Goal: Information Seeking & Learning: Learn about a topic

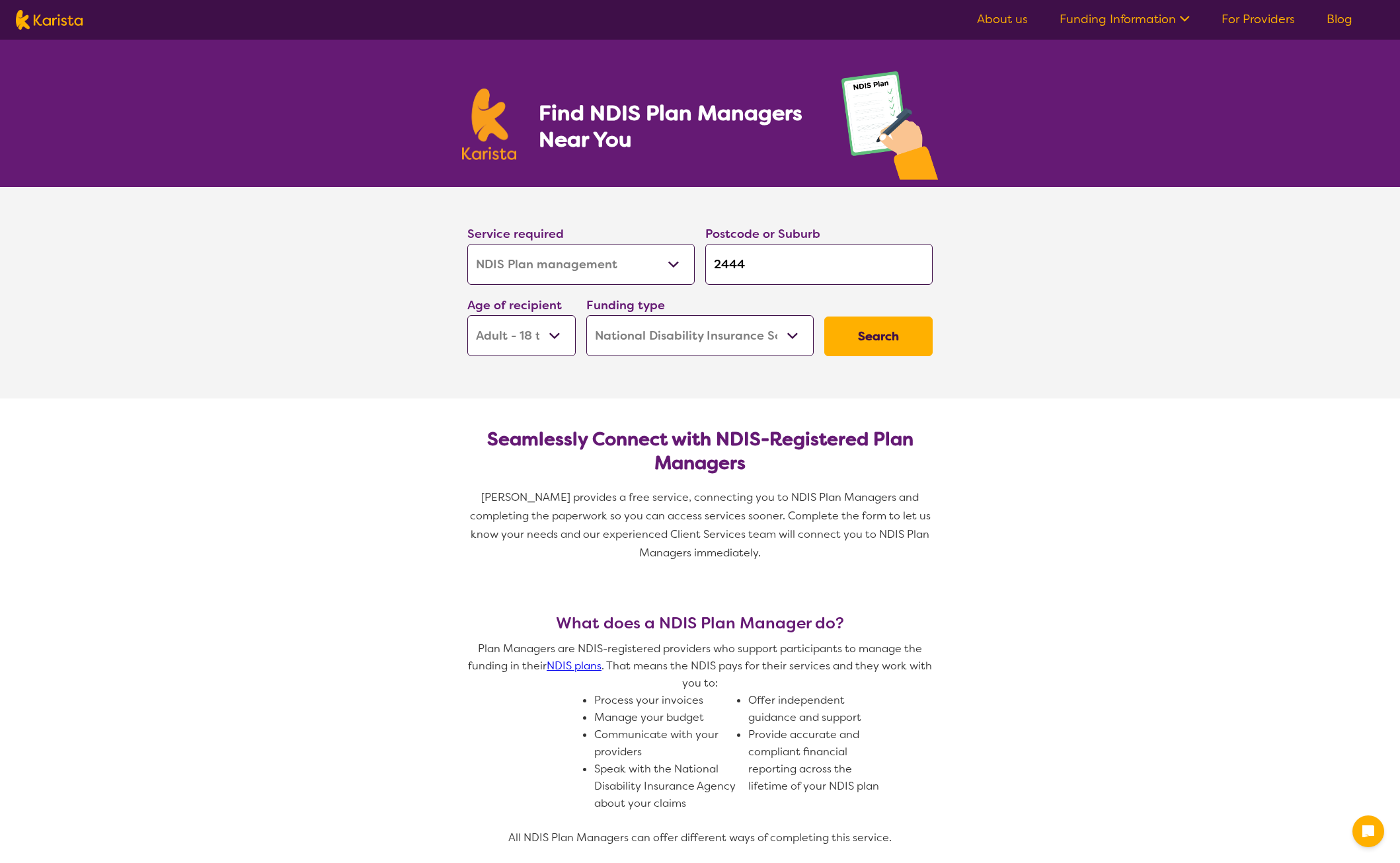
select select "NDIS Plan management"
select select "AD"
select select "NDIS"
select select "NDIS Plan management"
select select "AD"
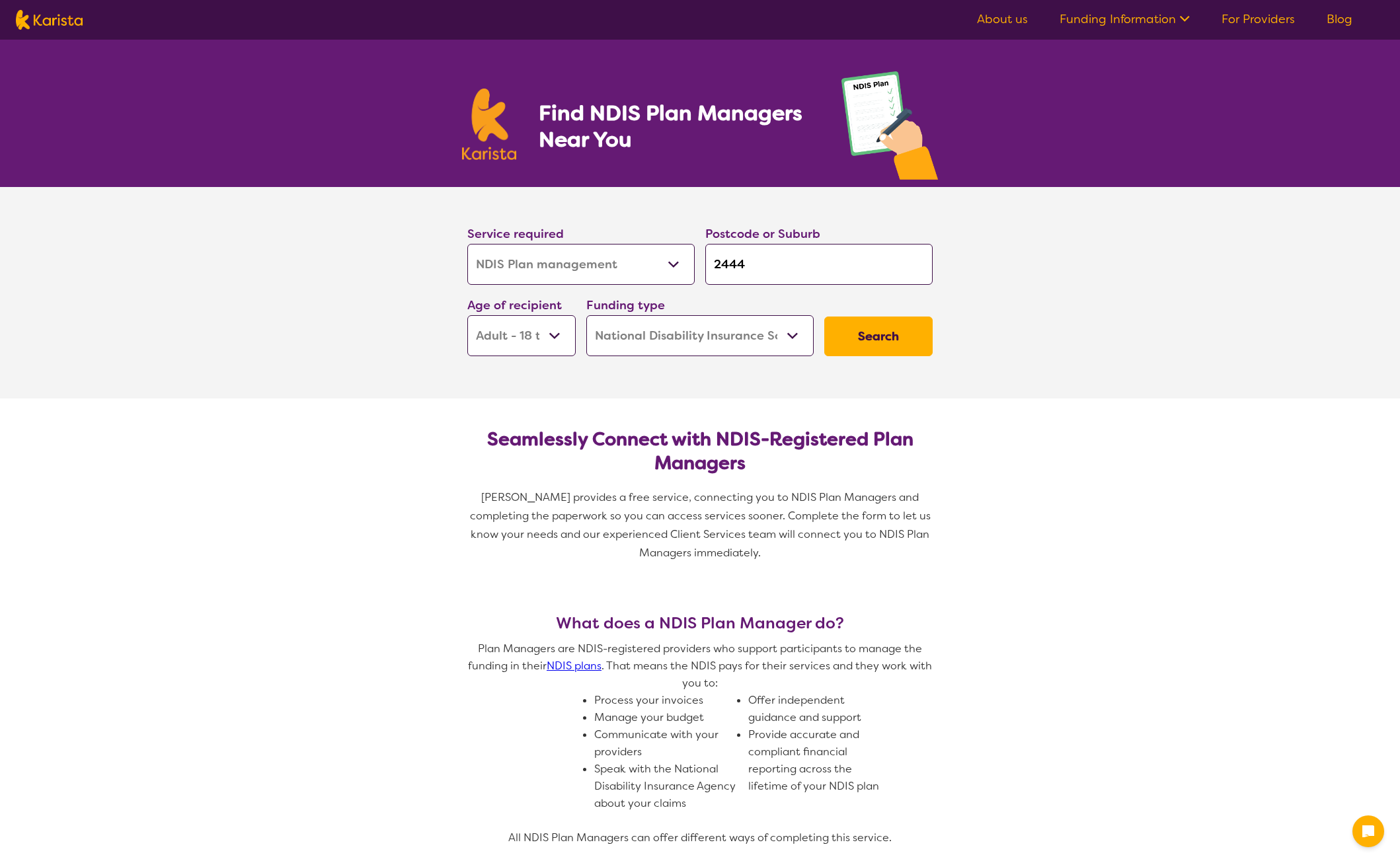
select select "NDIS"
click at [892, 339] on button "Search" at bounding box center [878, 336] width 109 height 39
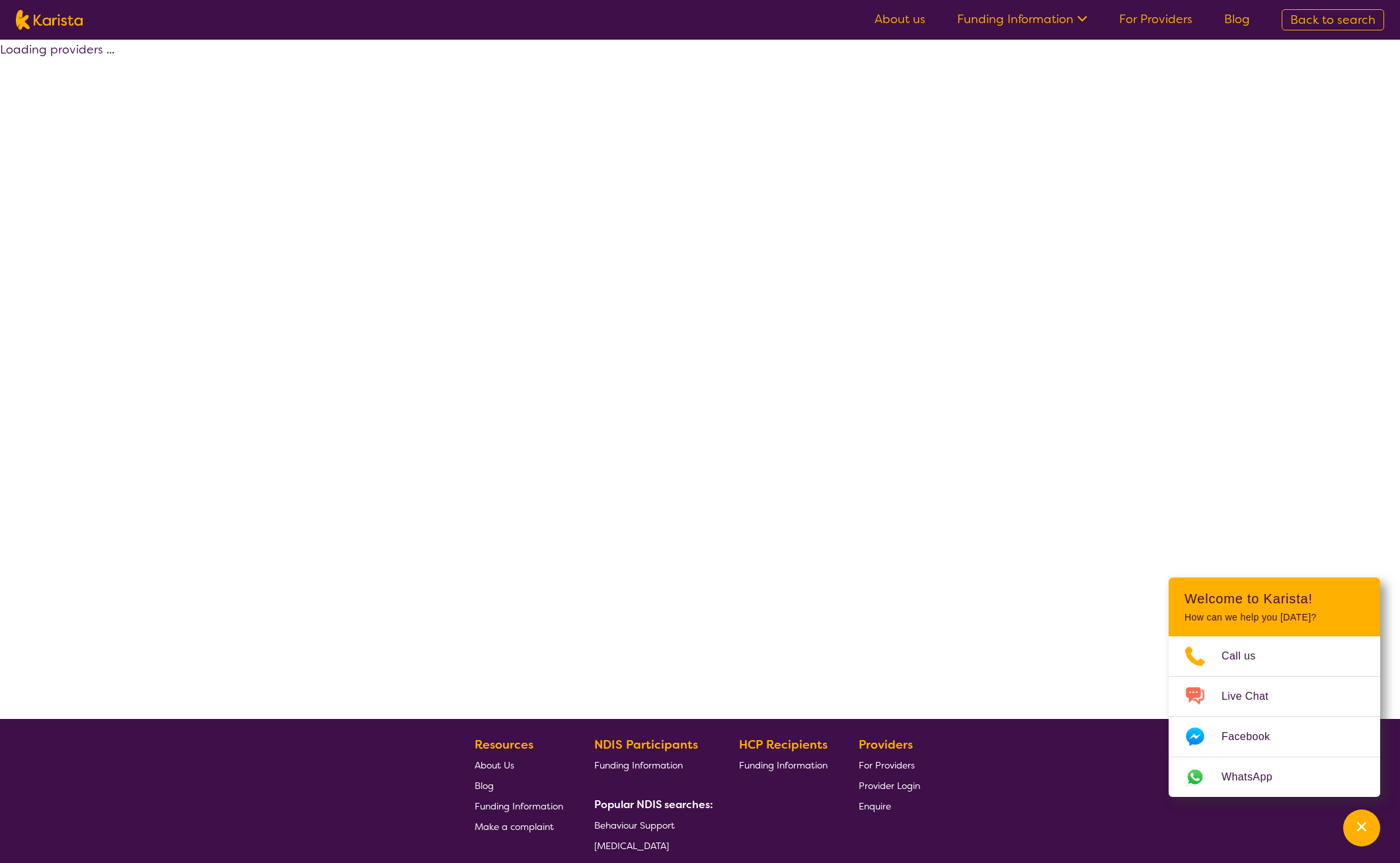
select select "by_score"
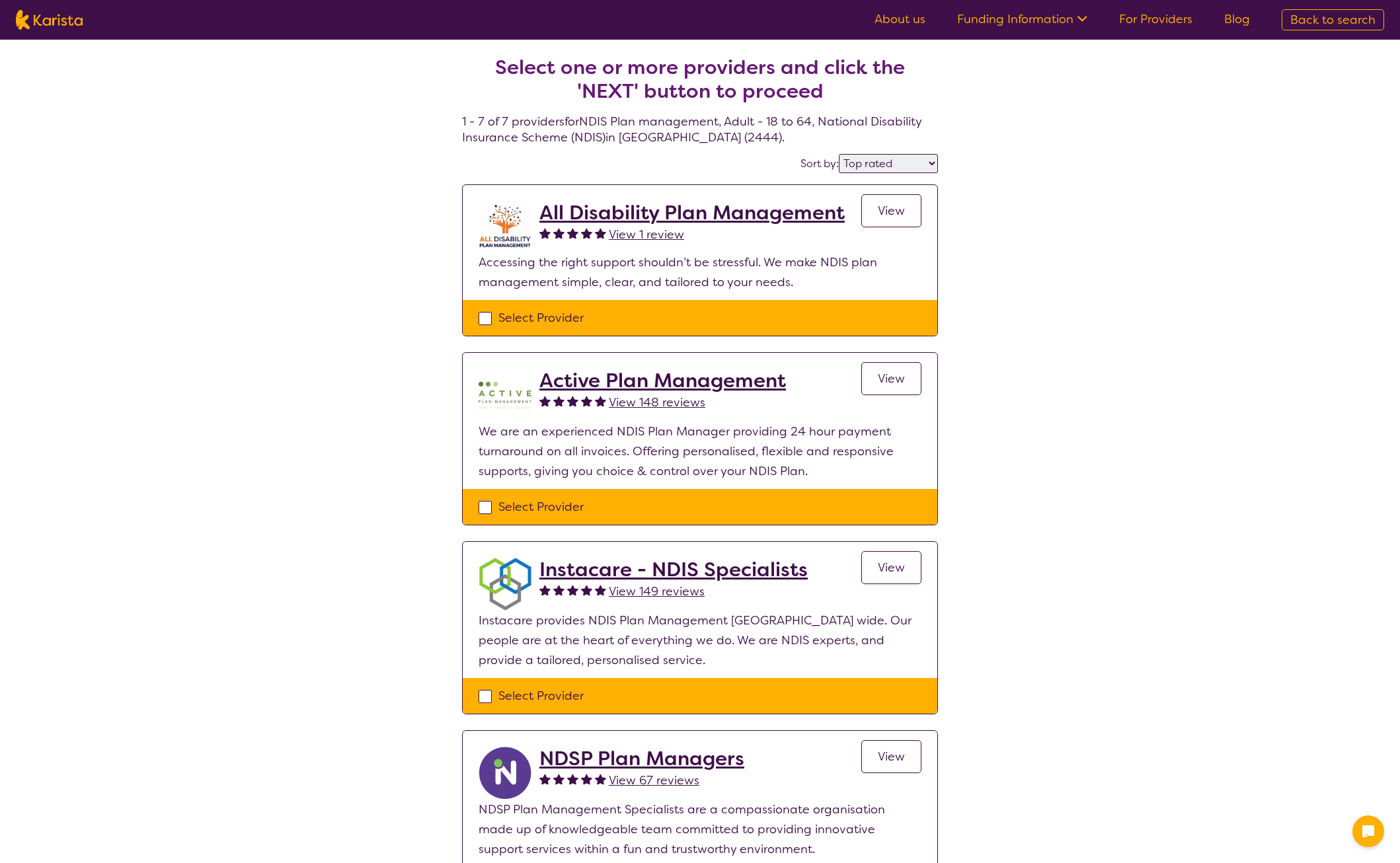
select select "by_score"
